Goal: Find specific page/section: Find specific page/section

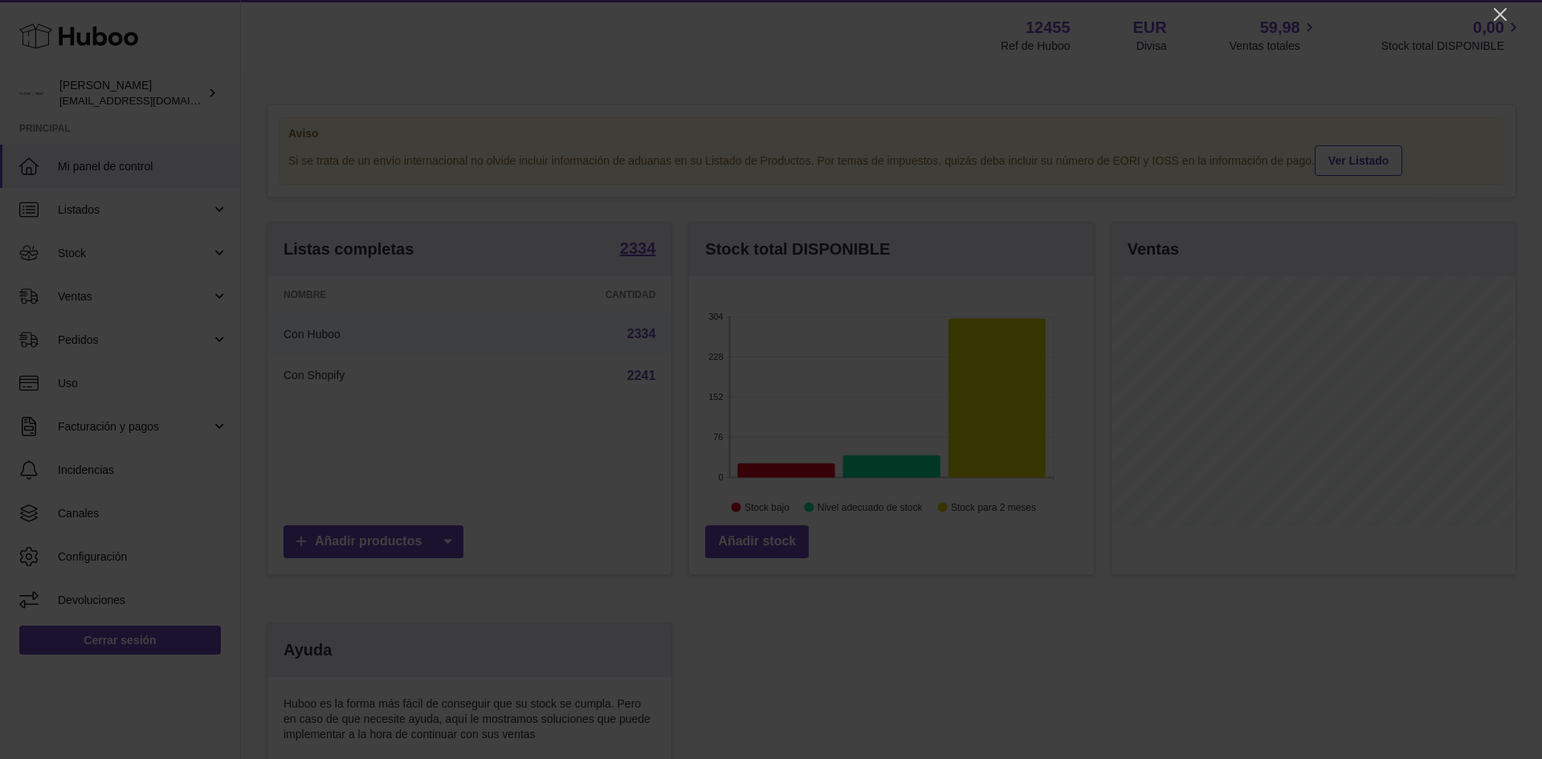
scroll to position [251, 405]
click at [1493, 14] on icon "Close" at bounding box center [1499, 14] width 19 height 19
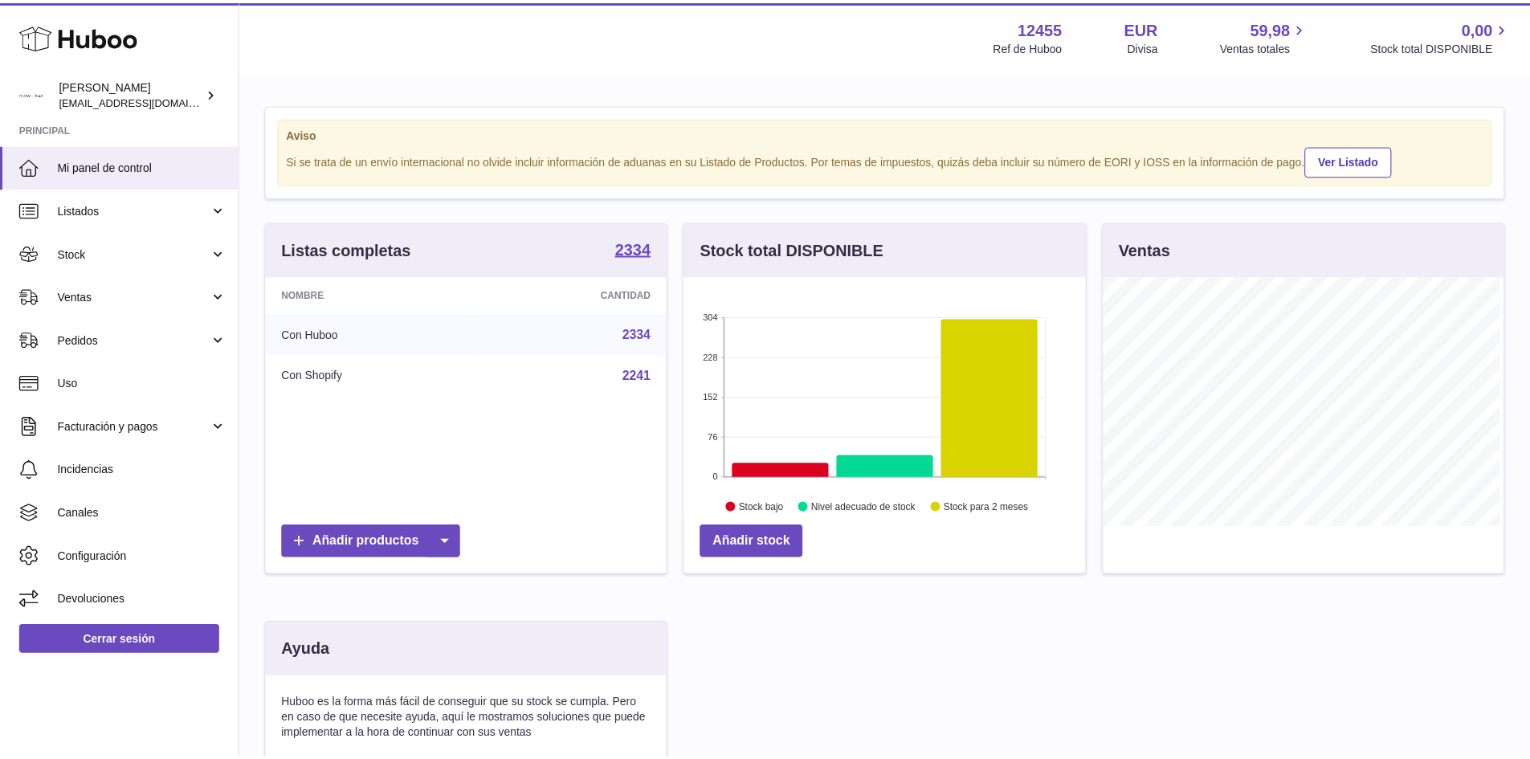
scroll to position [802646, 802496]
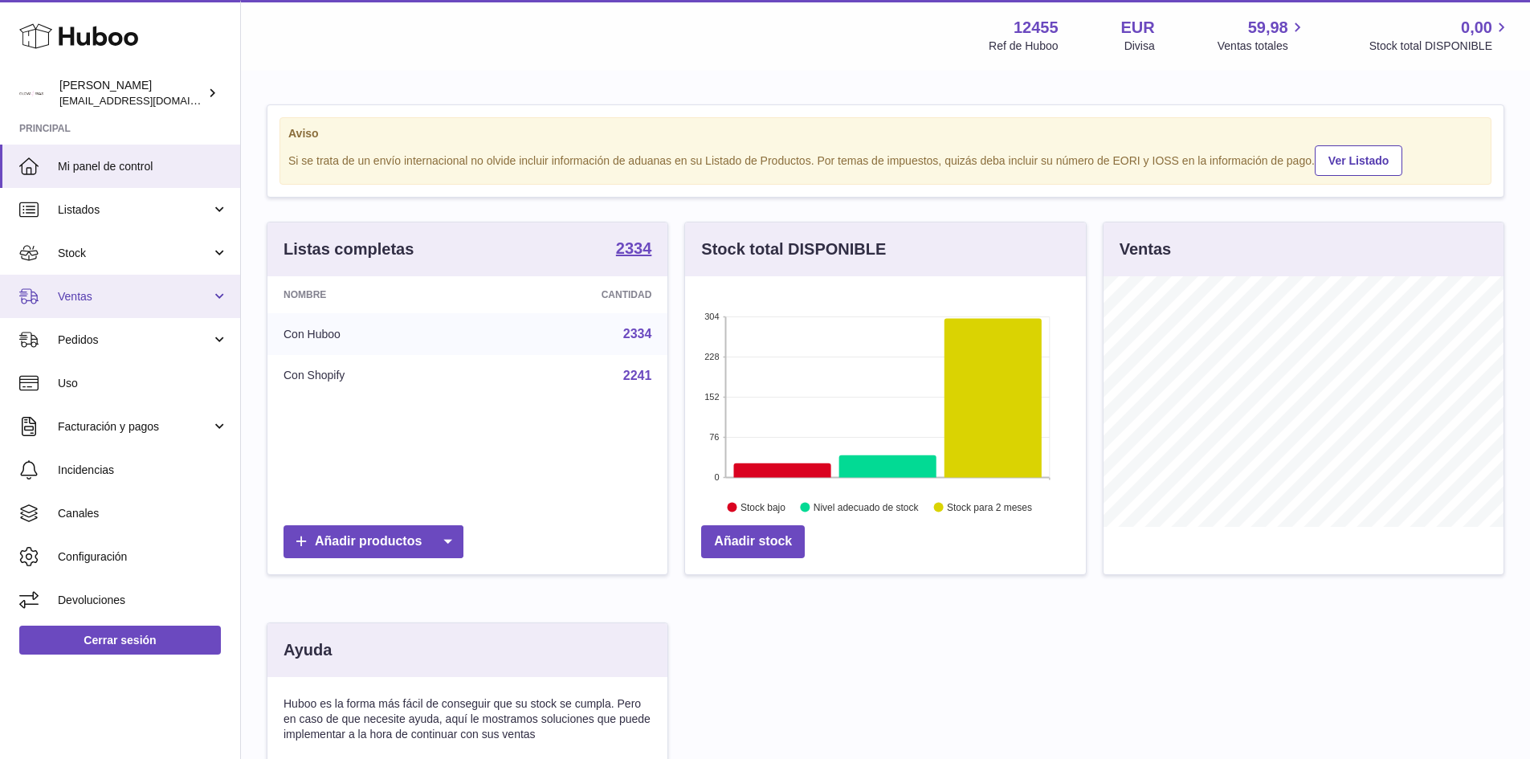
click at [126, 287] on link "Ventas" at bounding box center [120, 296] width 240 height 43
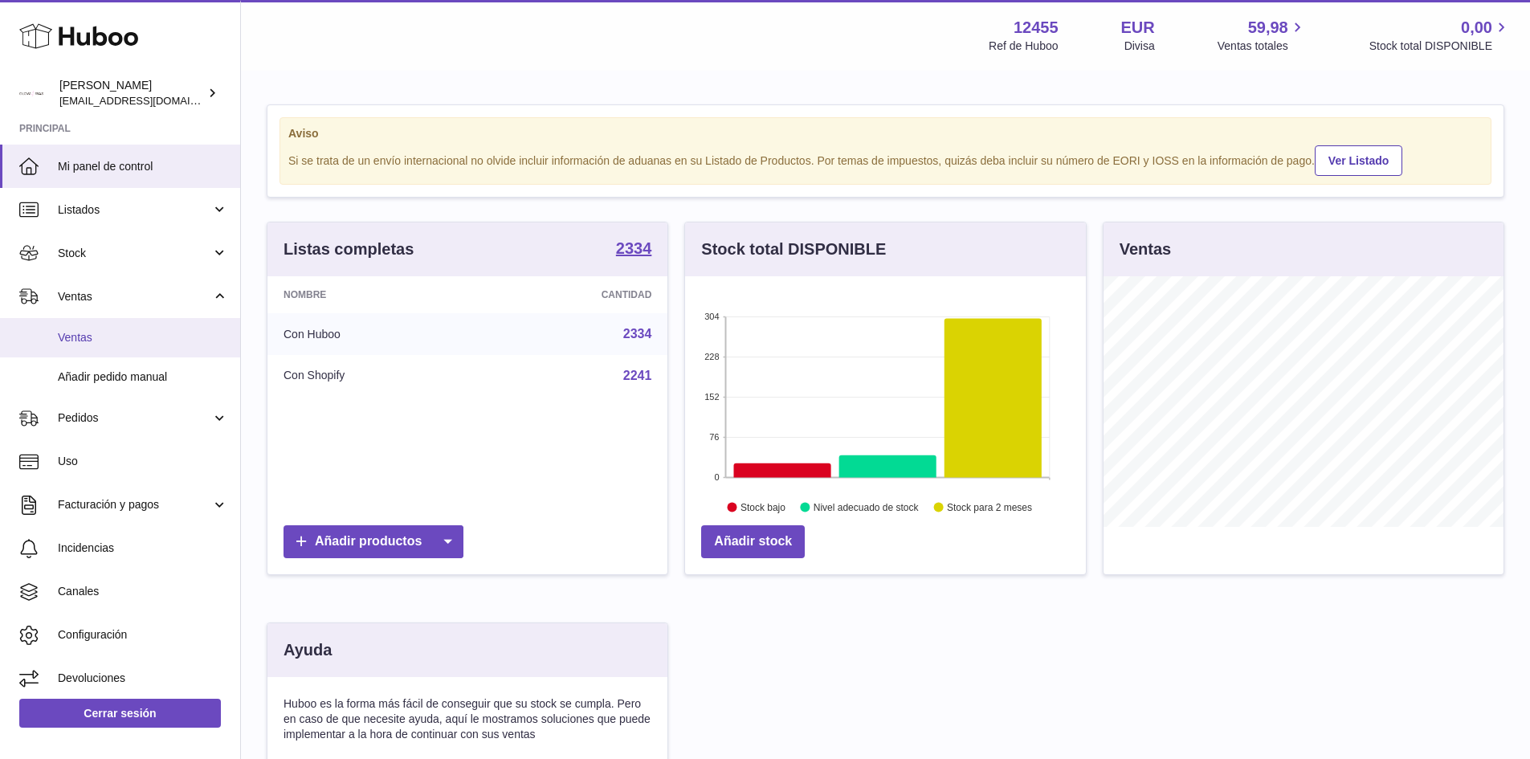
click at [96, 344] on span "Ventas" at bounding box center [143, 337] width 170 height 15
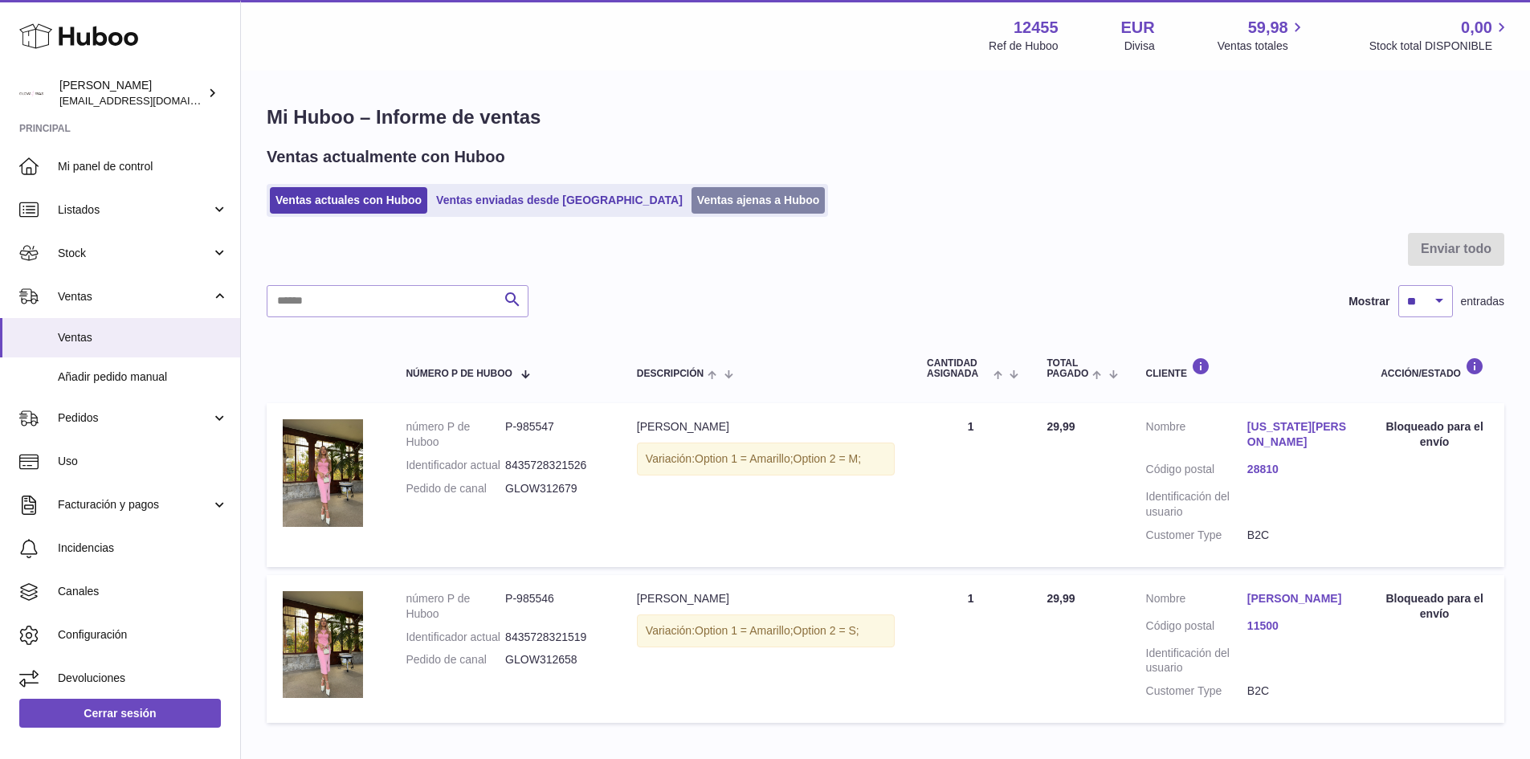
click at [691, 188] on link "Ventas ajenas a Huboo" at bounding box center [758, 200] width 134 height 26
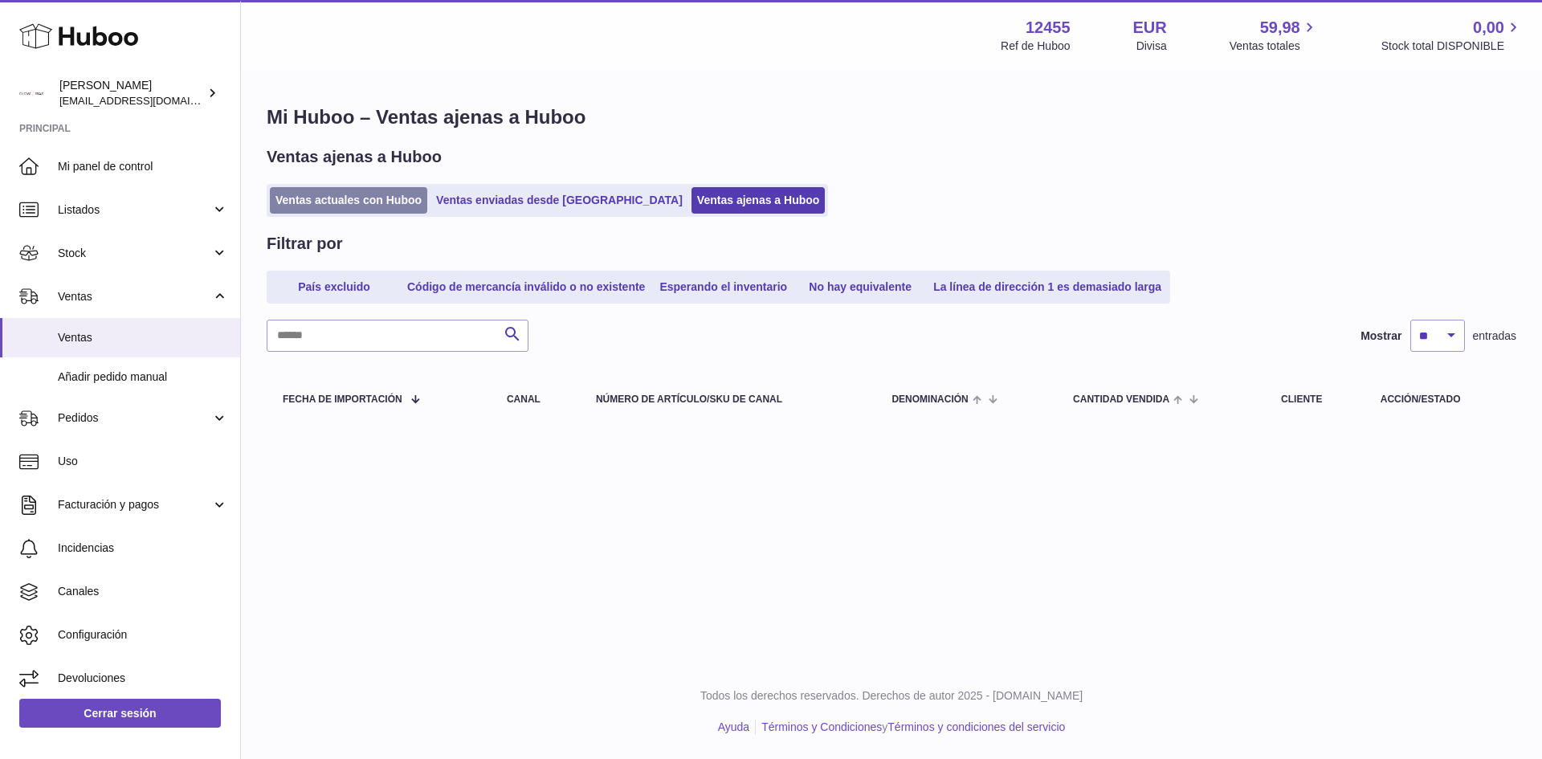
click at [369, 203] on link "Ventas actuales con Huboo" at bounding box center [348, 200] width 157 height 26
